Goal: Transaction & Acquisition: Purchase product/service

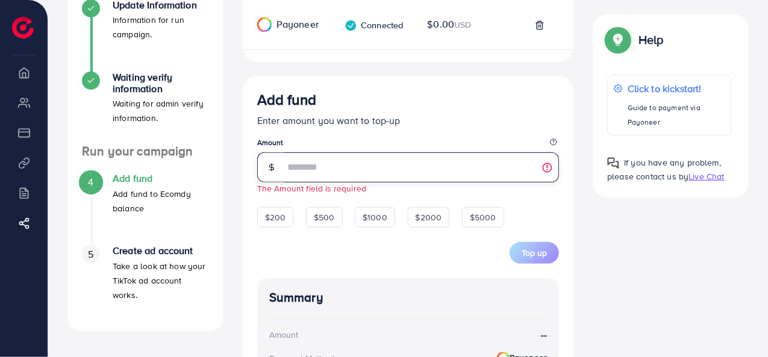
scroll to position [241, 0]
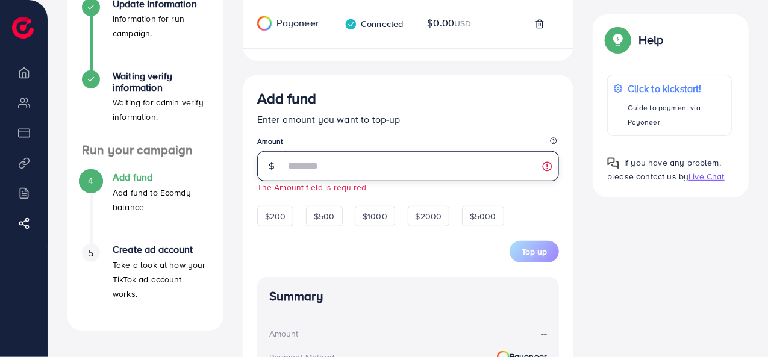
click at [324, 172] on input "number" at bounding box center [422, 166] width 275 height 30
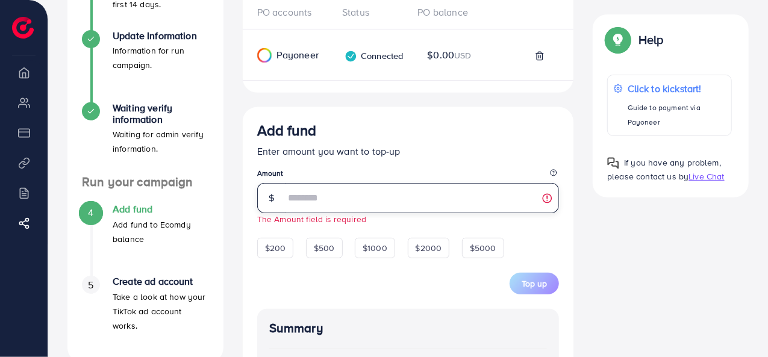
scroll to position [205, 0]
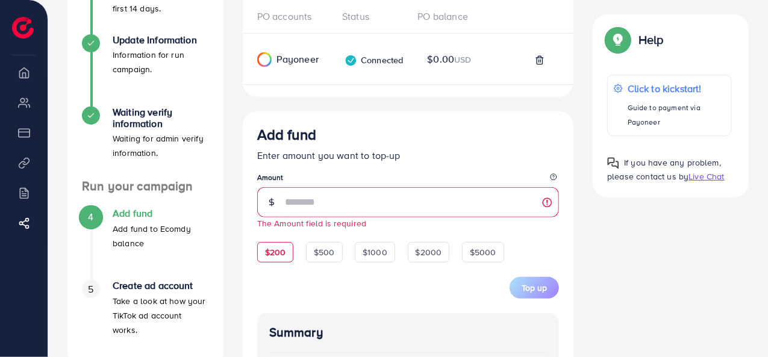
click at [269, 256] on span "$200" at bounding box center [275, 252] width 21 height 12
type input "***"
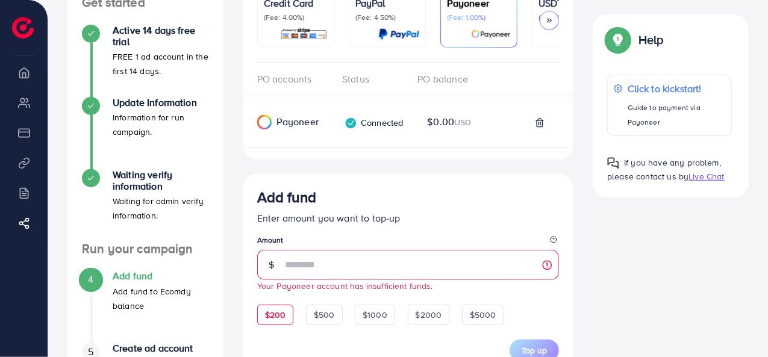
scroll to position [181, 0]
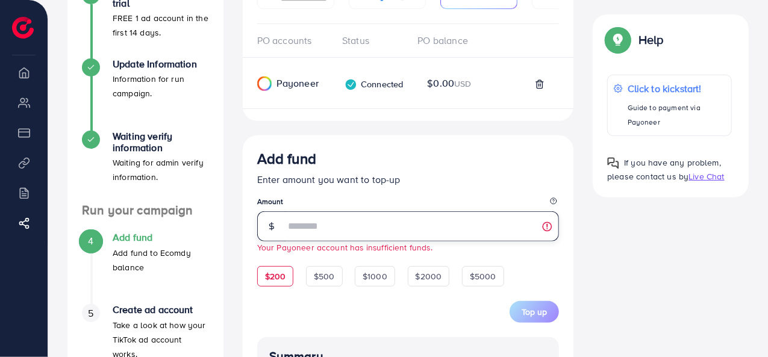
click at [303, 225] on input "***" at bounding box center [422, 226] width 275 height 30
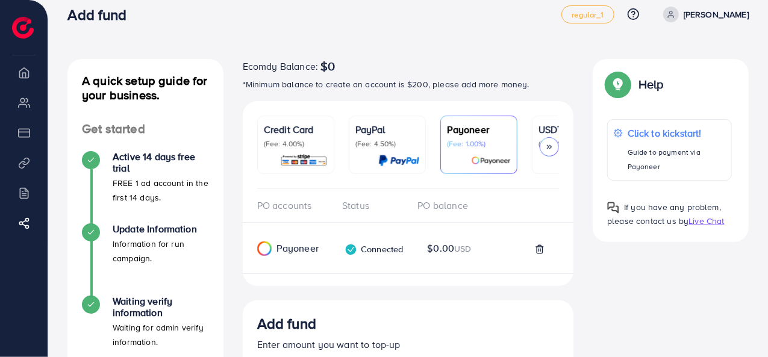
scroll to position [0, 0]
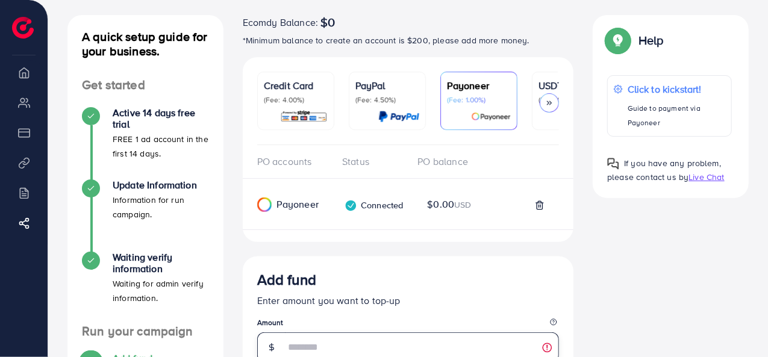
scroll to position [35, 0]
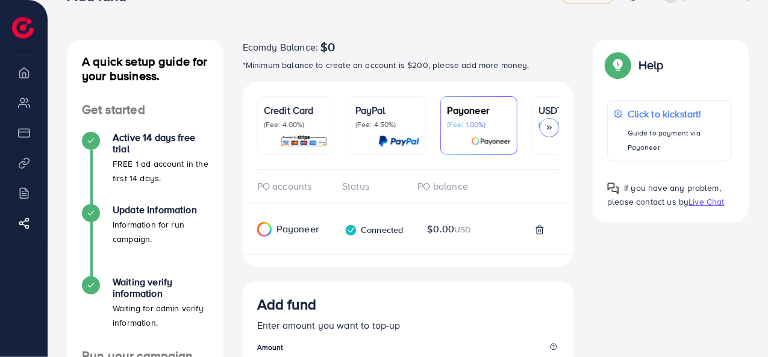
click at [542, 101] on link "USDT (Fee: 0.00%)" at bounding box center [570, 125] width 77 height 58
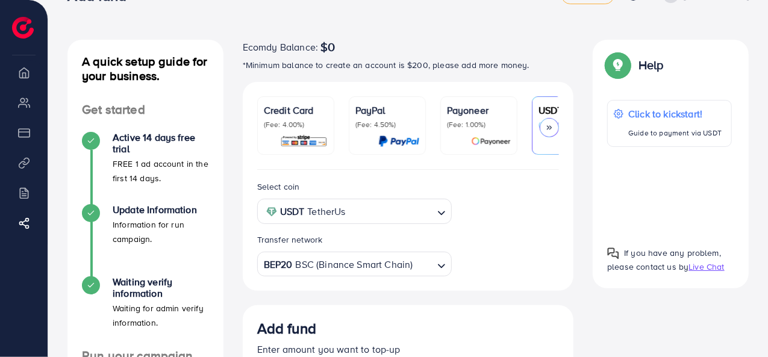
click at [413, 208] on input "Search for option" at bounding box center [391, 211] width 84 height 19
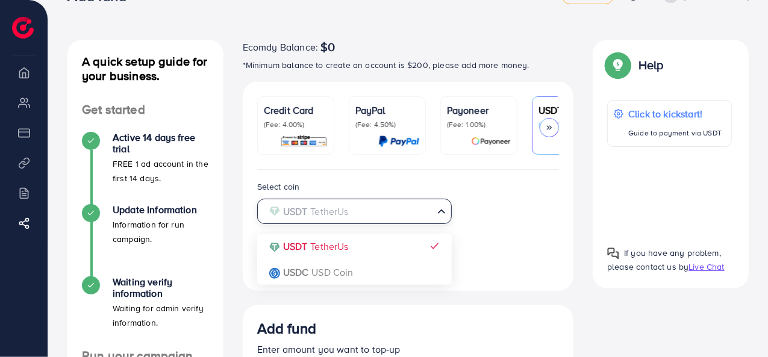
click at [362, 247] on div "Select coin USDT TetherUs Loading... USDT TetherUs USDC USD Coin Transfer netwo…" at bounding box center [407, 227] width 321 height 97
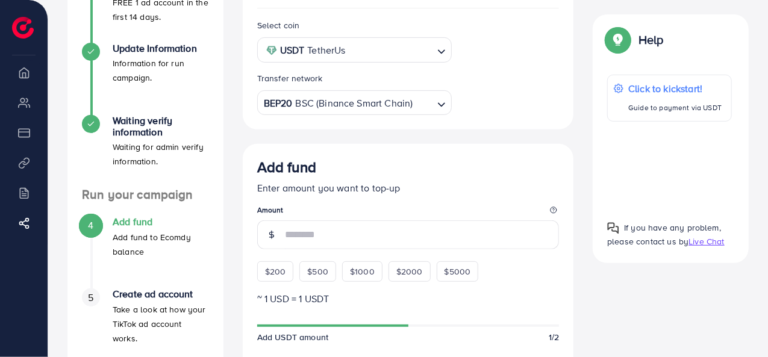
scroll to position [216, 0]
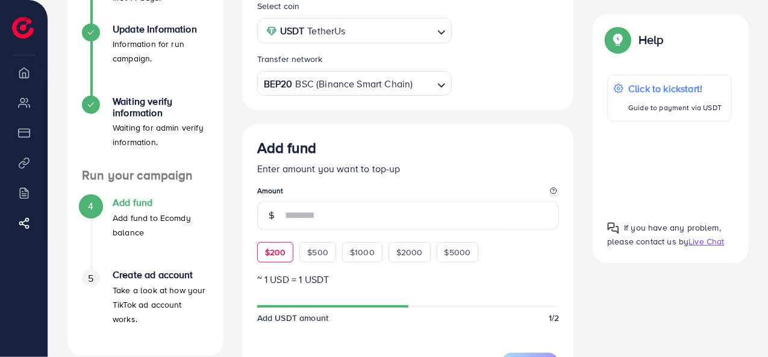
click at [279, 257] on span "$200" at bounding box center [275, 252] width 21 height 12
type input "***"
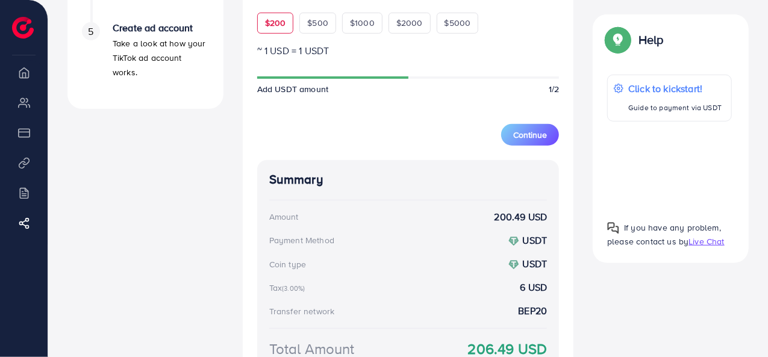
scroll to position [396, 0]
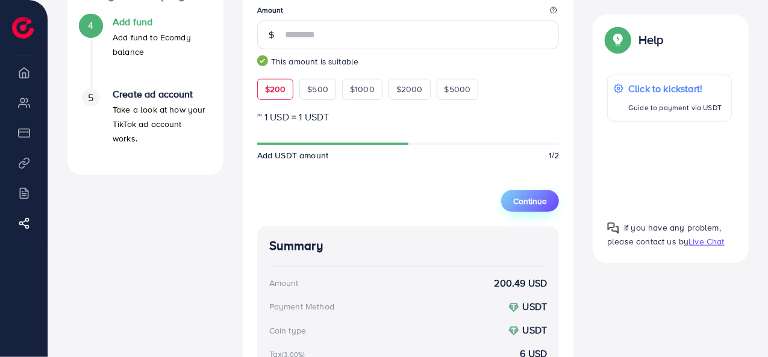
click at [510, 194] on button "Continue" at bounding box center [530, 201] width 58 height 22
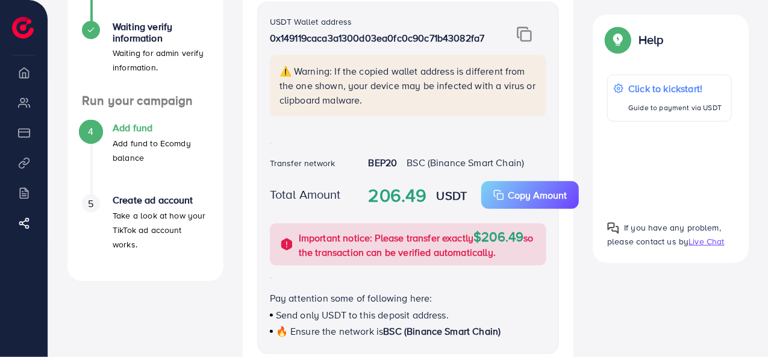
scroll to position [293, 0]
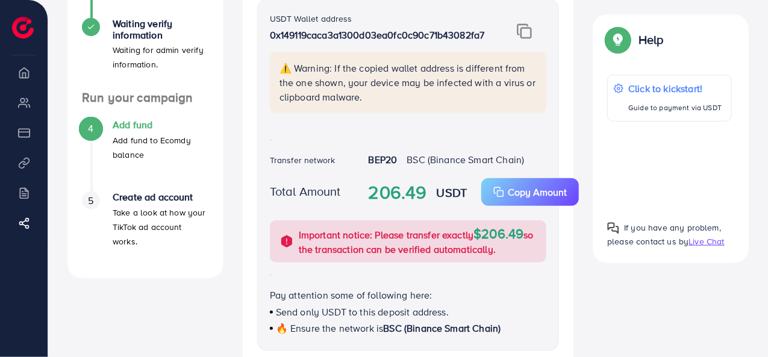
click at [446, 119] on div "⚠️ Warning: If the copied wallet address is different from the one shown, your …" at bounding box center [408, 90] width 296 height 76
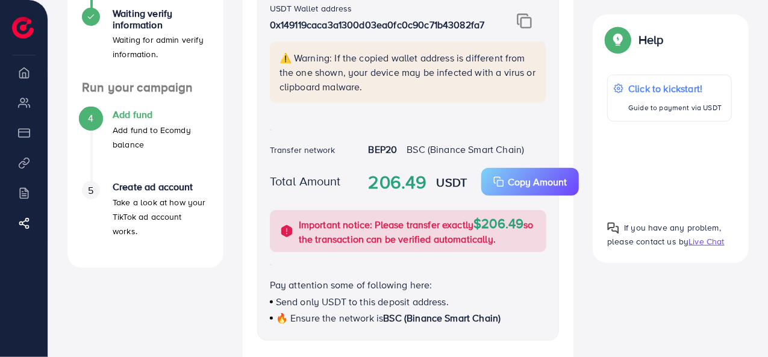
scroll to position [323, 0]
